Goal: Information Seeking & Learning: Understand process/instructions

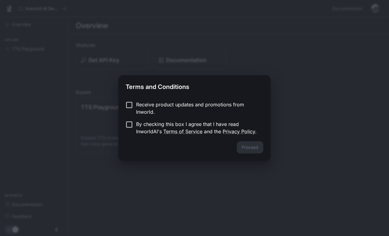
click at [228, 149] on div "Proceed" at bounding box center [194, 151] width 152 height 20
click at [142, 105] on p "Receive product updates and promotions from Inworld." at bounding box center [197, 108] width 122 height 15
click at [251, 153] on button "Proceed" at bounding box center [250, 147] width 27 height 12
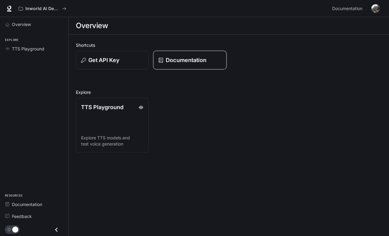
click at [182, 62] on p "Documentation" at bounding box center [186, 60] width 41 height 8
